Goal: Transaction & Acquisition: Purchase product/service

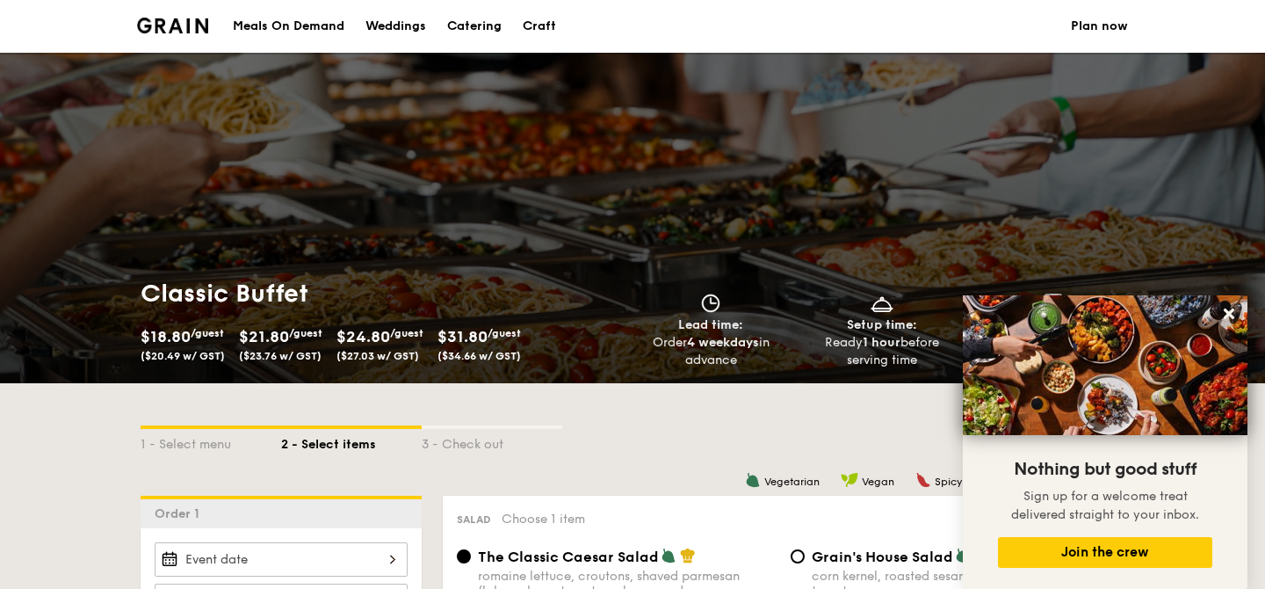
click at [474, 25] on div "Catering" at bounding box center [474, 26] width 54 height 53
select select
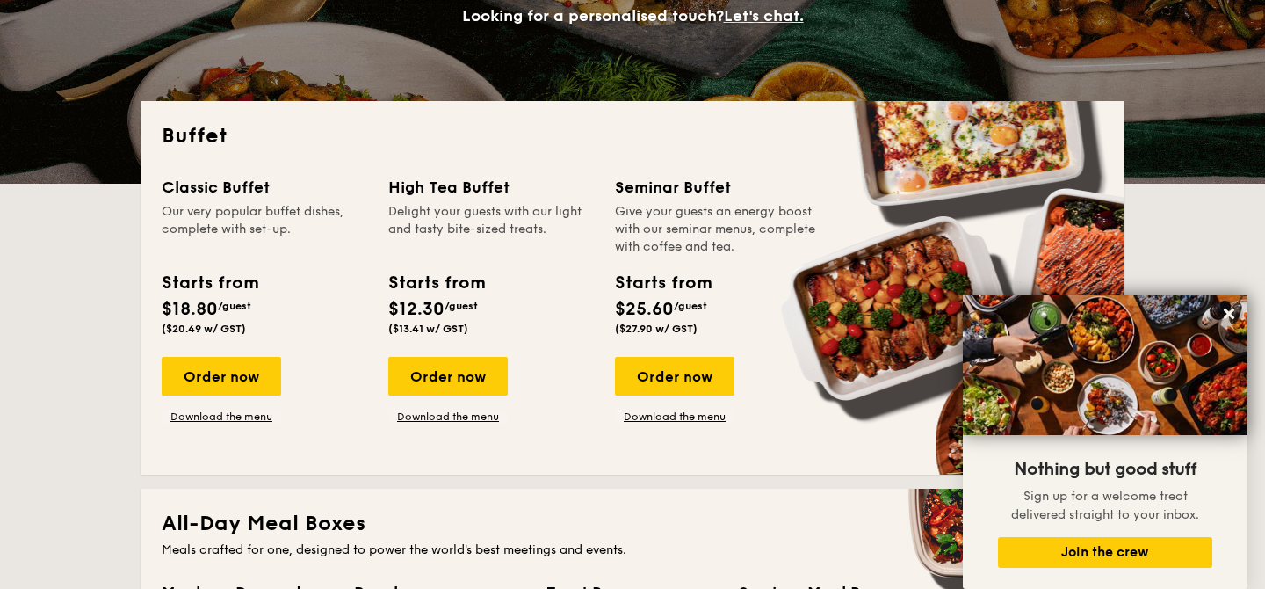
scroll to position [309, 0]
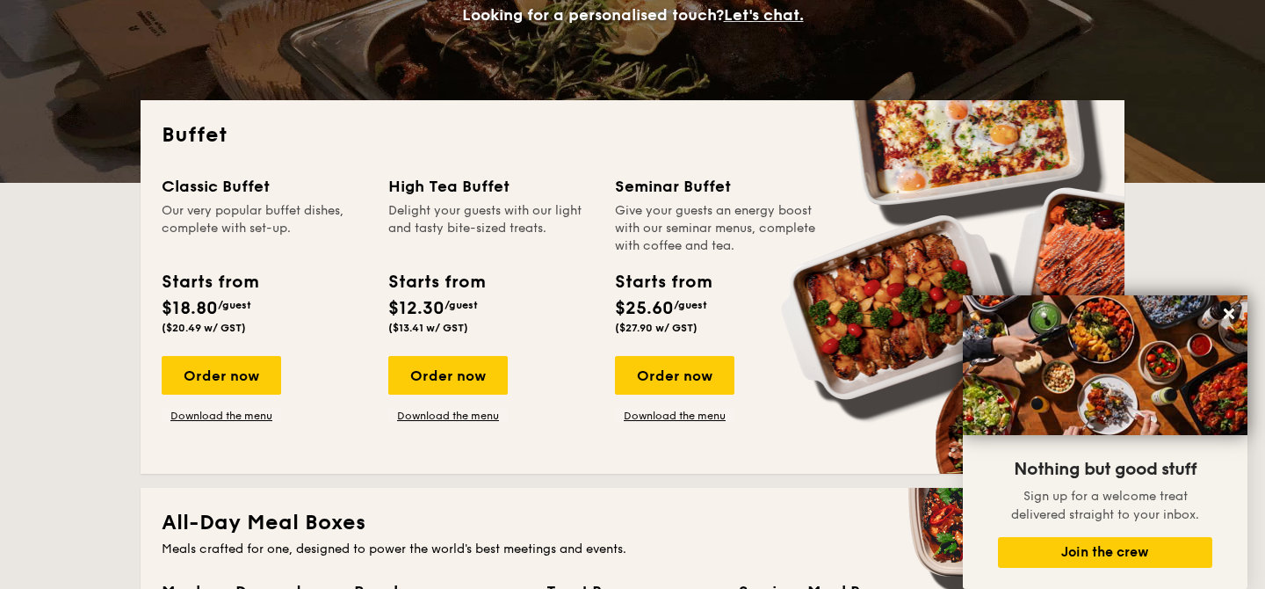
click at [682, 365] on div "Order now" at bounding box center [674, 375] width 119 height 39
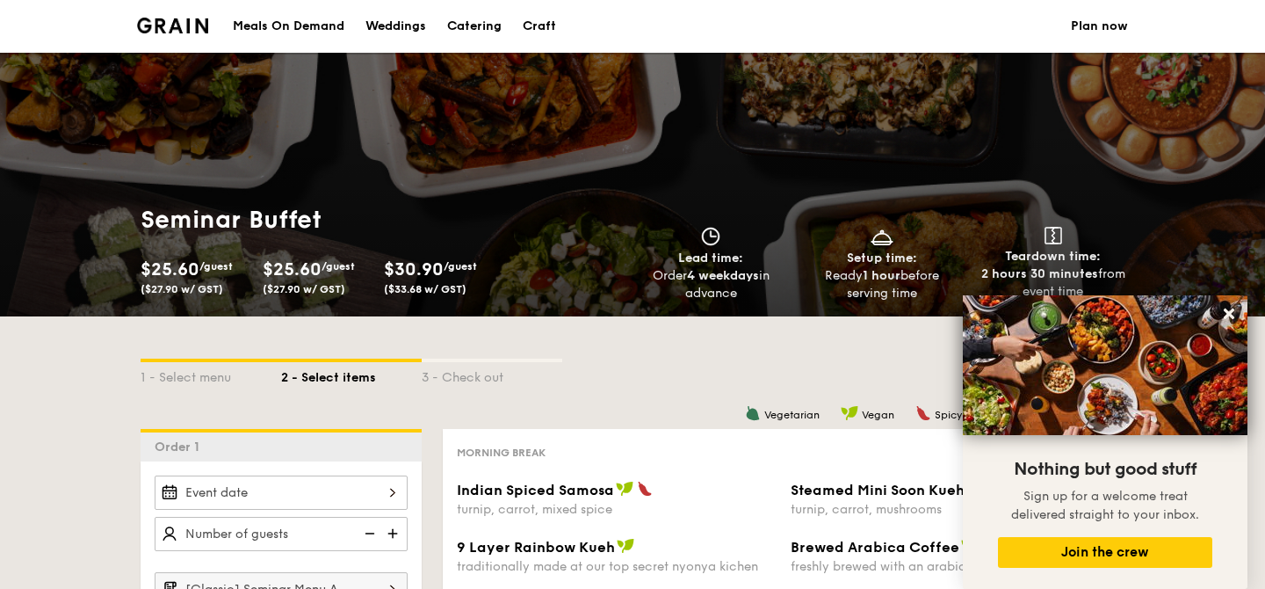
click at [450, 12] on div "Catering" at bounding box center [474, 26] width 54 height 53
select select
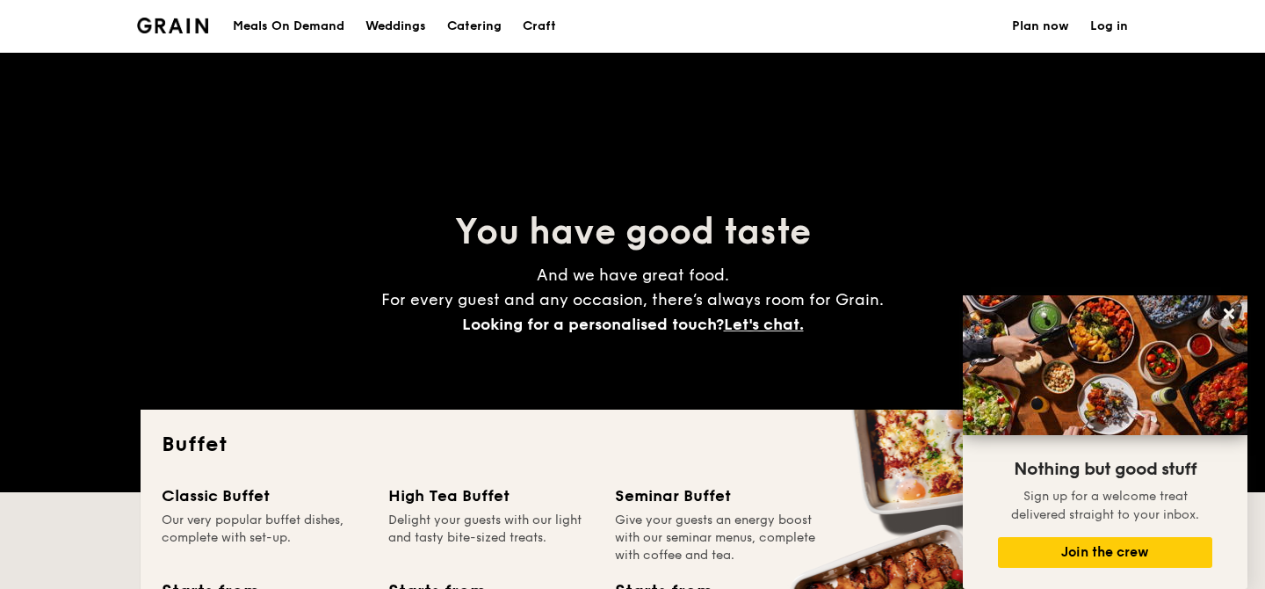
scroll to position [617, 0]
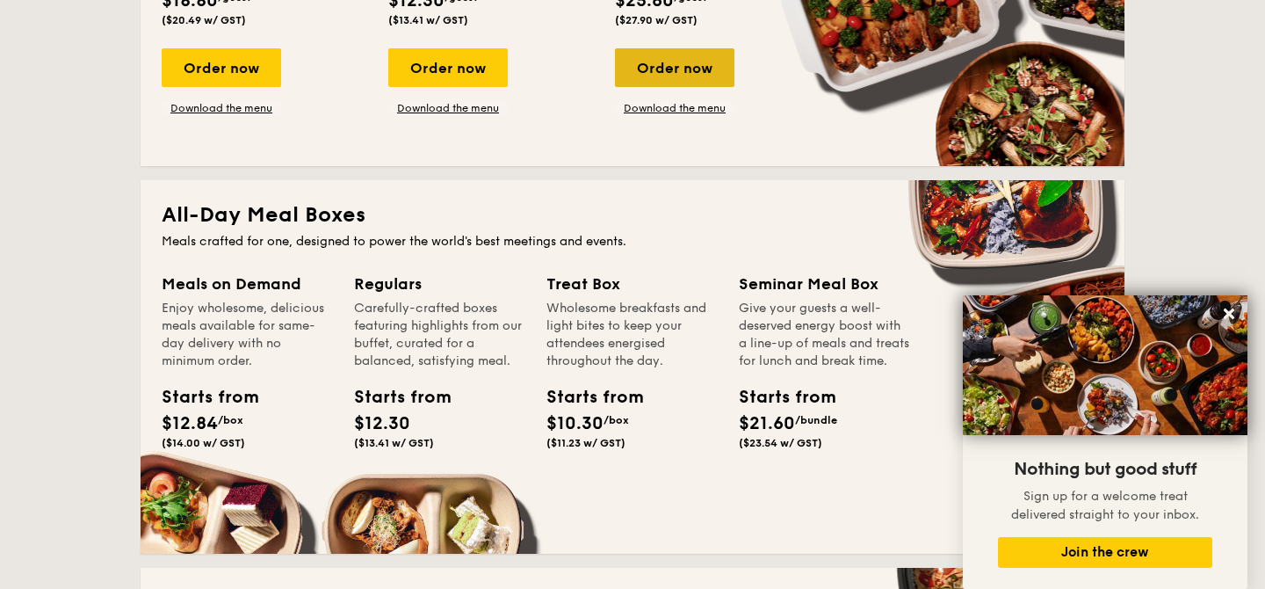
click at [638, 67] on div "Order now" at bounding box center [674, 67] width 119 height 39
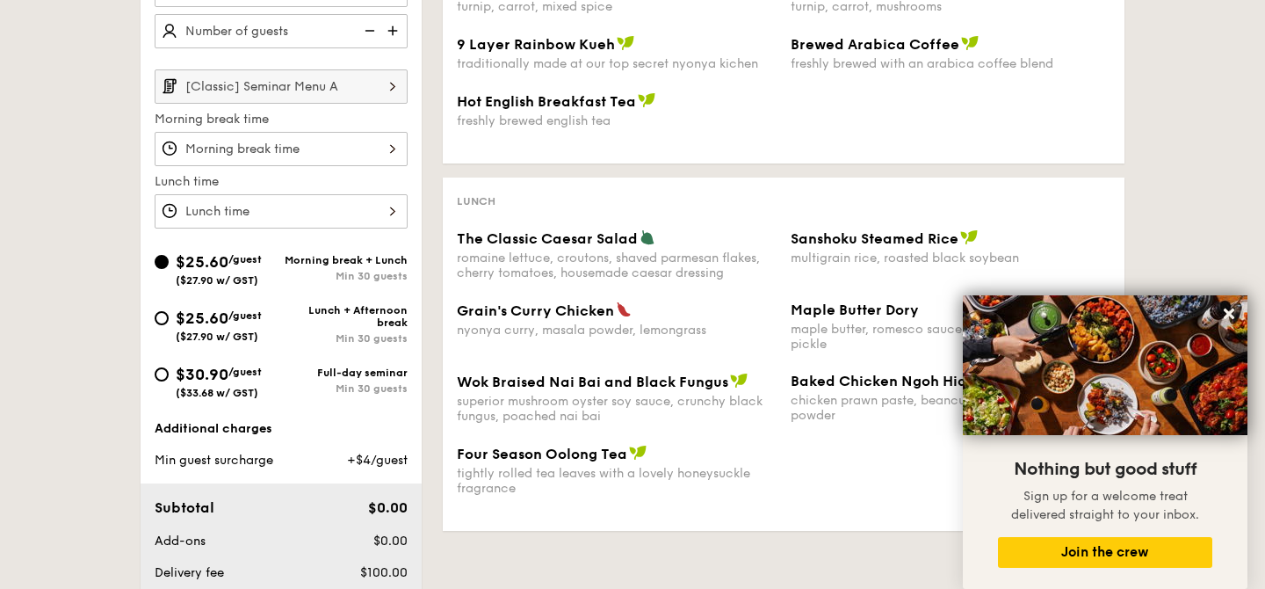
scroll to position [504, 0]
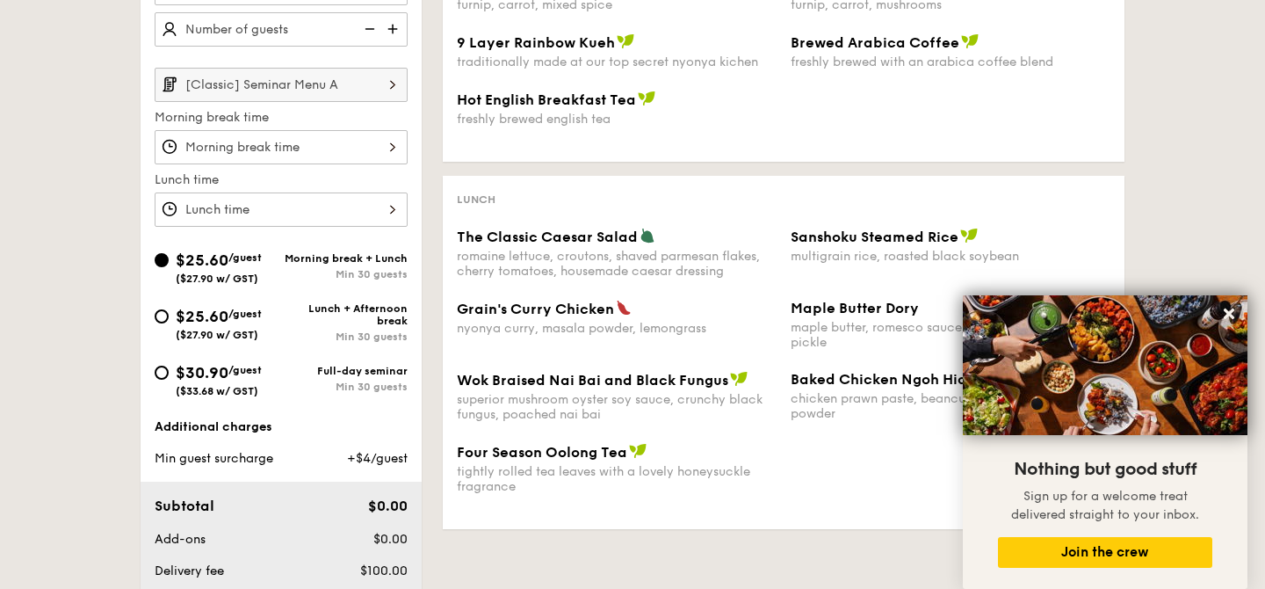
click at [297, 282] on div "$25.60 /guest ($27.90 w/ GST) Morning break + Lunch Min 30 guests" at bounding box center [281, 266] width 253 height 37
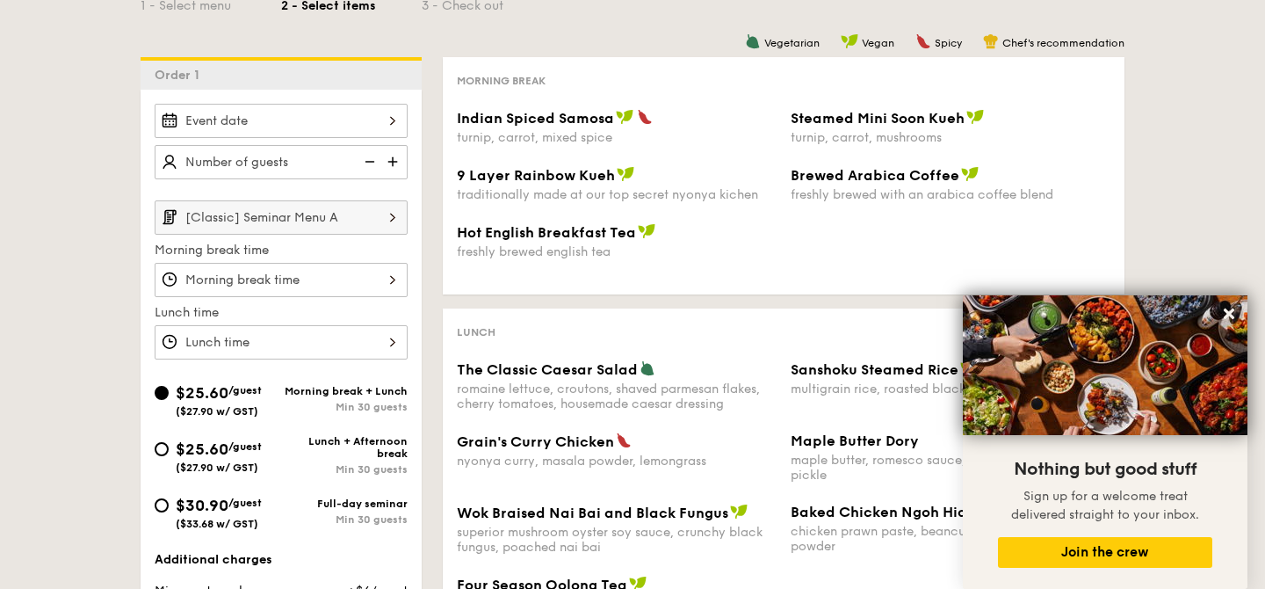
scroll to position [372, 0]
click at [370, 227] on input "[Classic] Seminar Menu A" at bounding box center [281, 216] width 253 height 34
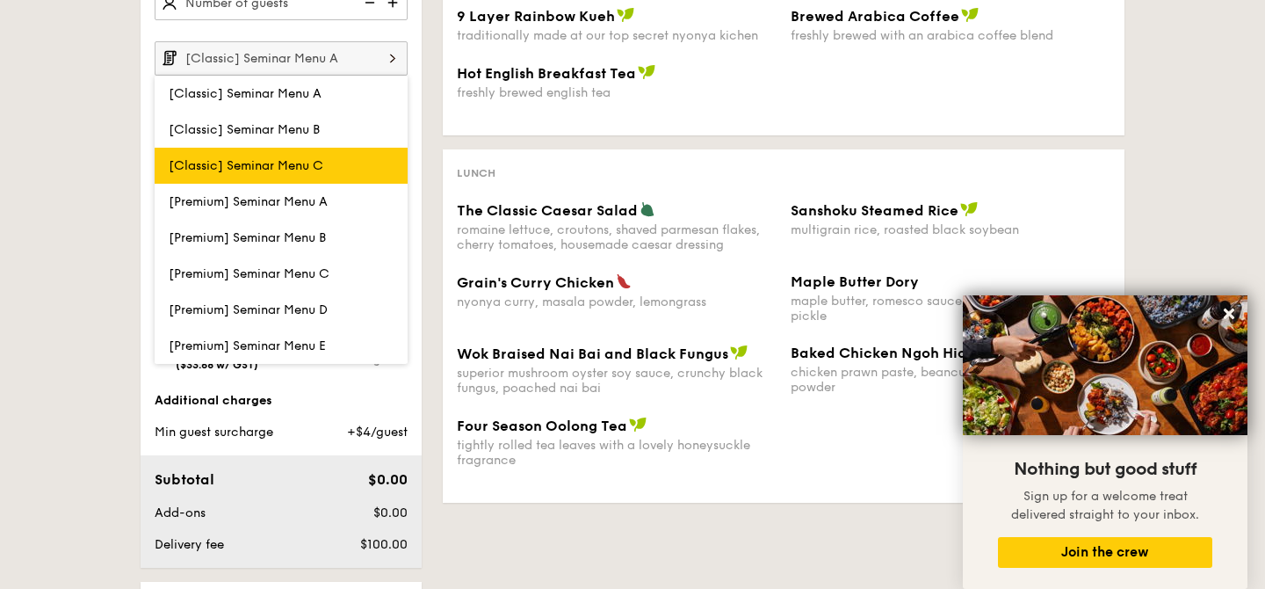
scroll to position [533, 0]
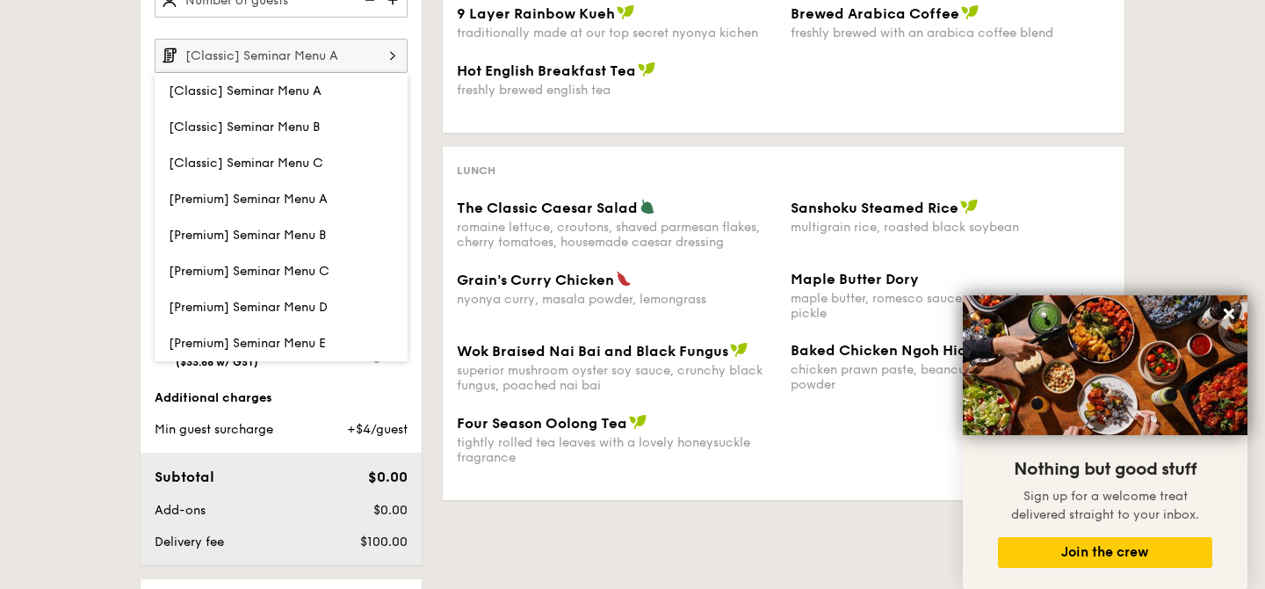
click at [568, 159] on div "Lunch The Classic Caesar Salad romaine lettuce, croutons, shaved parmesan flake…" at bounding box center [784, 323] width 682 height 353
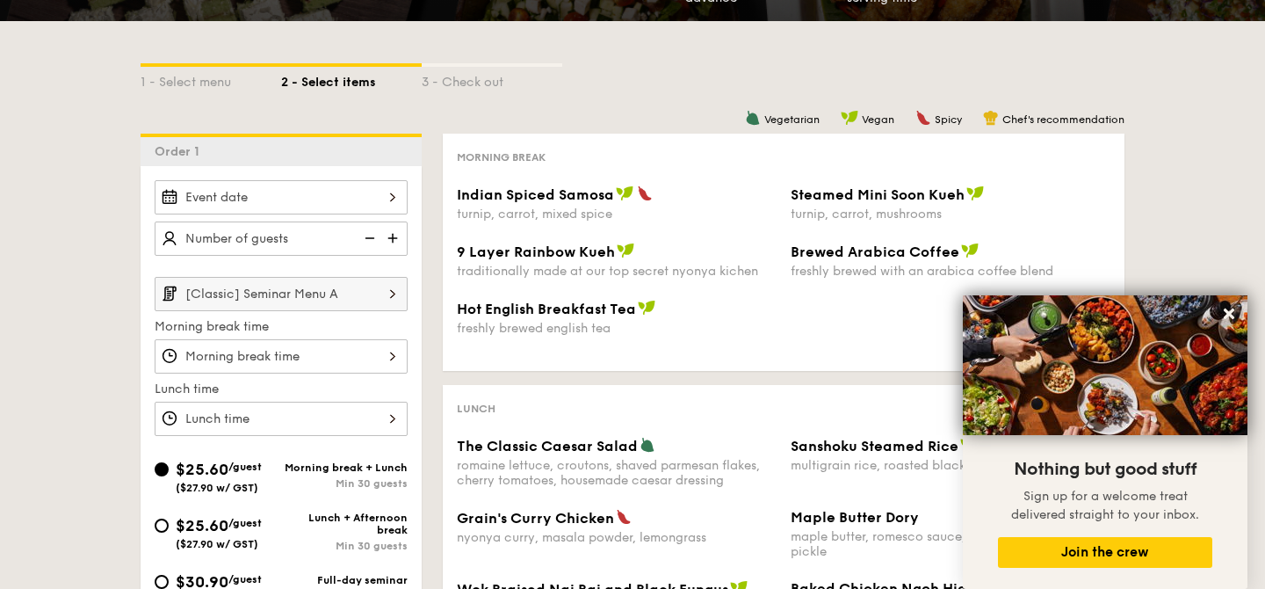
scroll to position [198, 0]
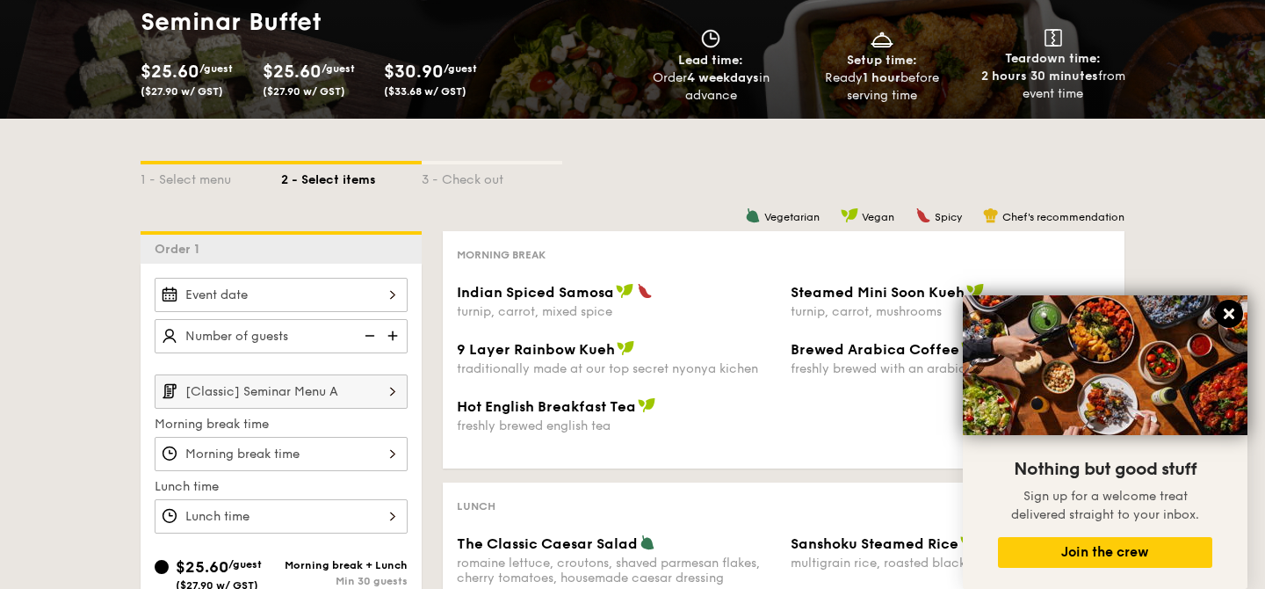
click at [1229, 315] on icon at bounding box center [1229, 313] width 11 height 11
